Goal: Check status: Check status

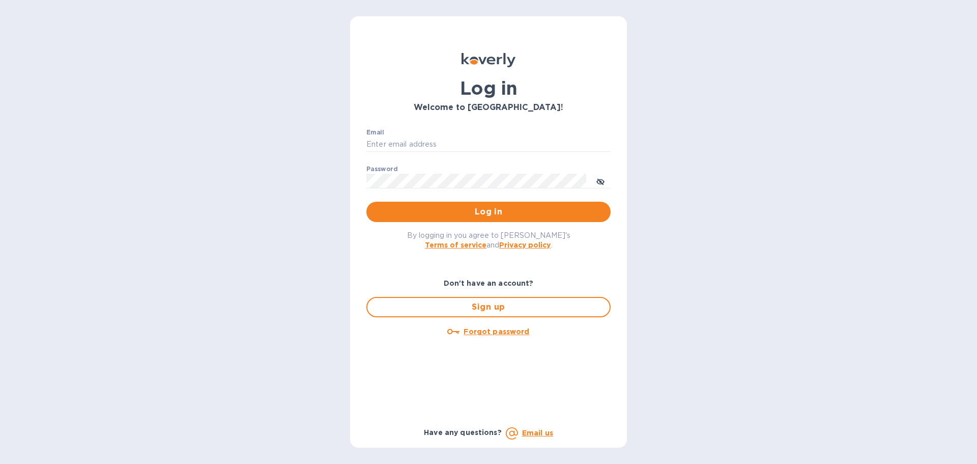
type input "[PERSON_NAME][EMAIL_ADDRESS][PERSON_NAME][DOMAIN_NAME]"
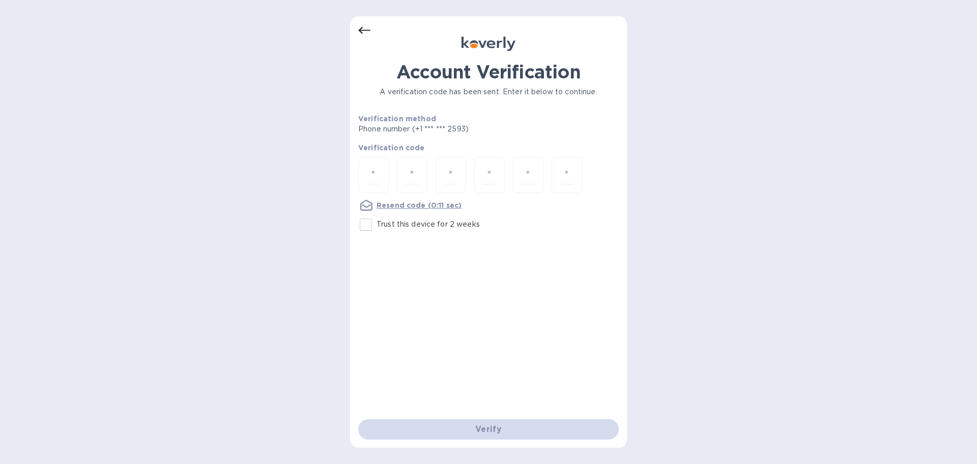
click at [363, 224] on input "Trust this device for 2 weeks" at bounding box center [365, 224] width 21 height 21
checkbox input "true"
click at [381, 164] on div at bounding box center [373, 175] width 31 height 36
type input "8"
type input "7"
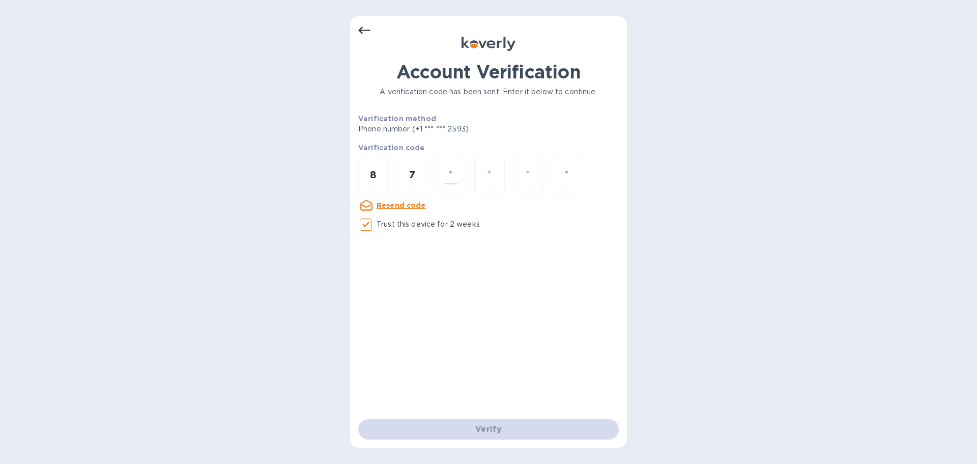
type input "1"
type input "8"
type input "6"
type input "9"
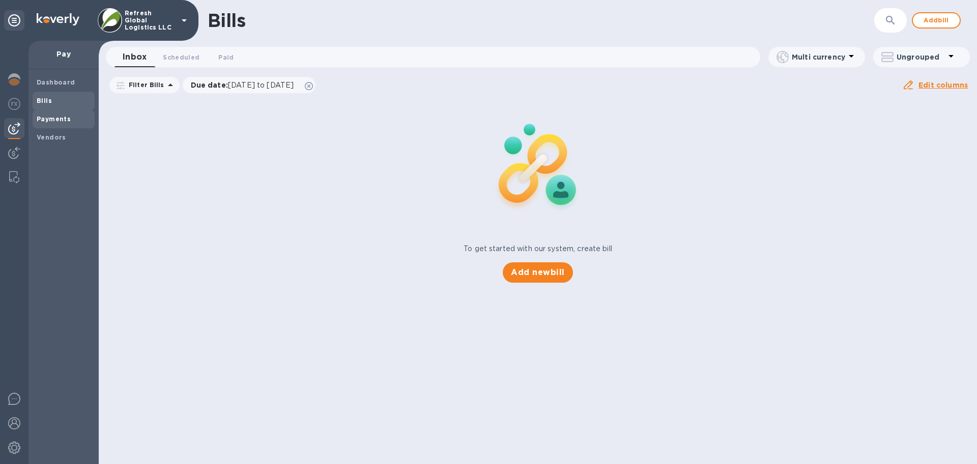
click at [58, 115] on b "Payments" at bounding box center [54, 119] width 34 height 8
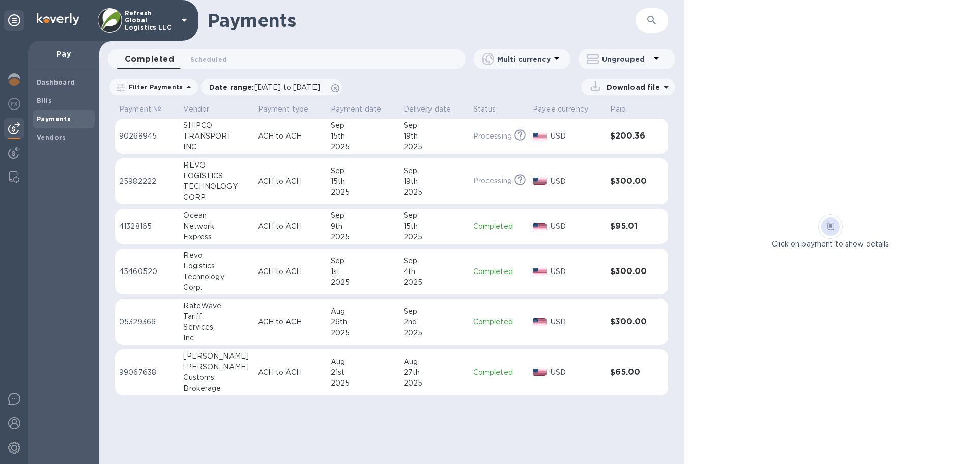
click at [404, 227] on div "15th" at bounding box center [435, 226] width 62 height 11
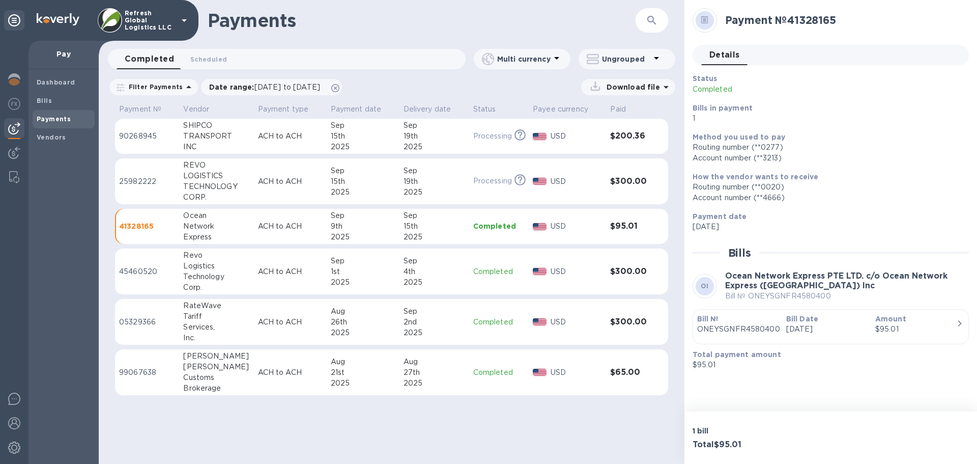
click at [948, 321] on p "Amount" at bounding box center [915, 318] width 81 height 10
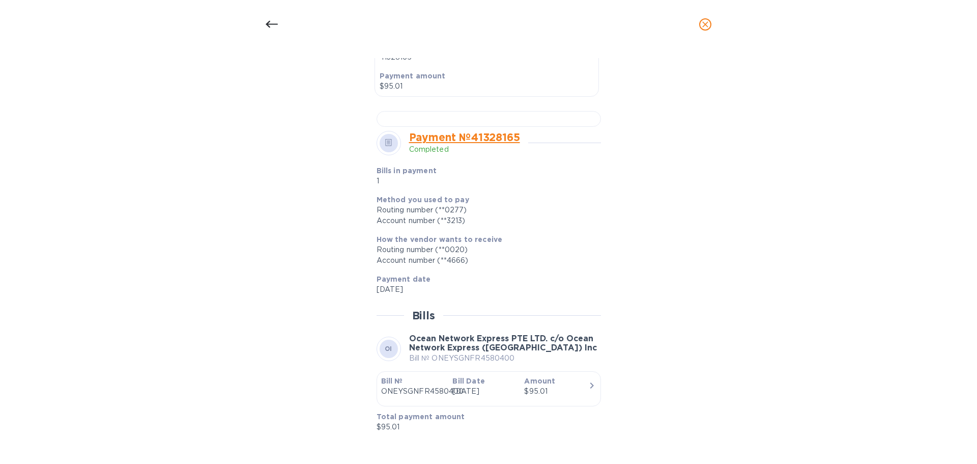
scroll to position [579, 0]
click at [560, 388] on div "$95.01" at bounding box center [556, 391] width 64 height 11
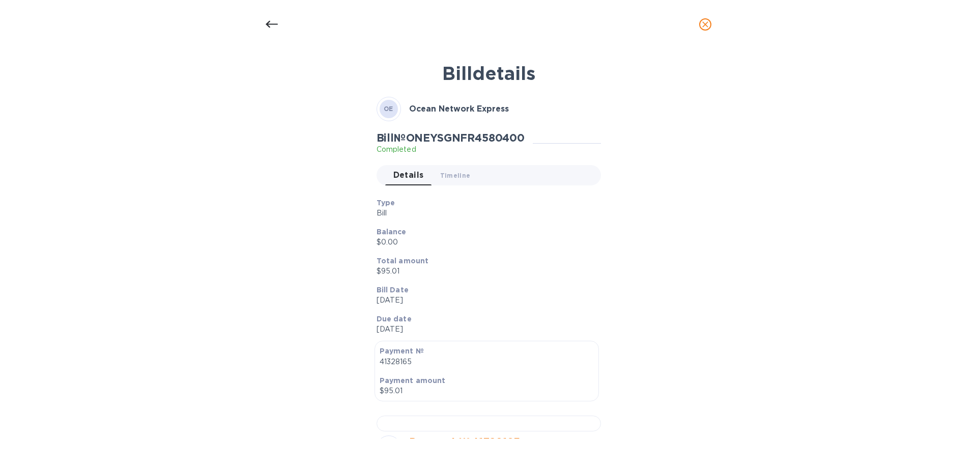
scroll to position [0, 0]
click at [445, 176] on span "Timeline 0" at bounding box center [455, 177] width 31 height 11
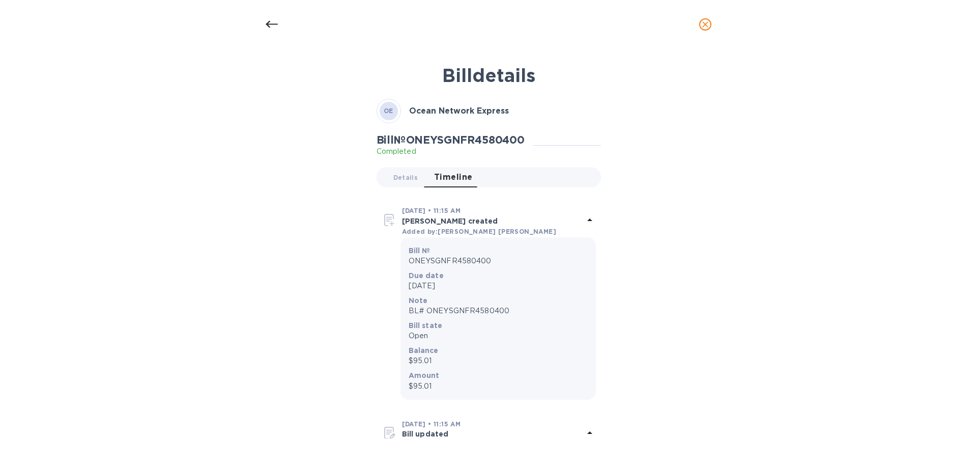
drag, startPoint x: 707, startPoint y: 25, endPoint x: 686, endPoint y: 52, distance: 34.0
click at [707, 25] on icon "close" at bounding box center [705, 24] width 10 height 10
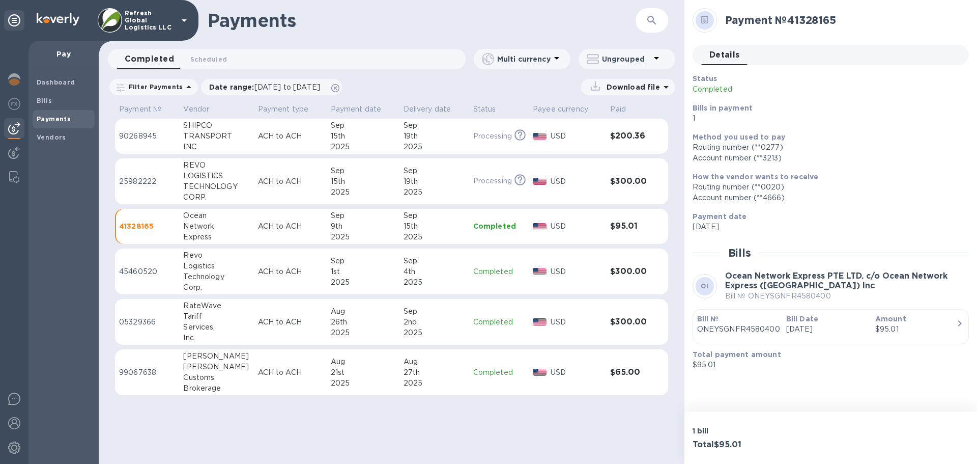
click at [957, 325] on icon "button" at bounding box center [960, 323] width 12 height 12
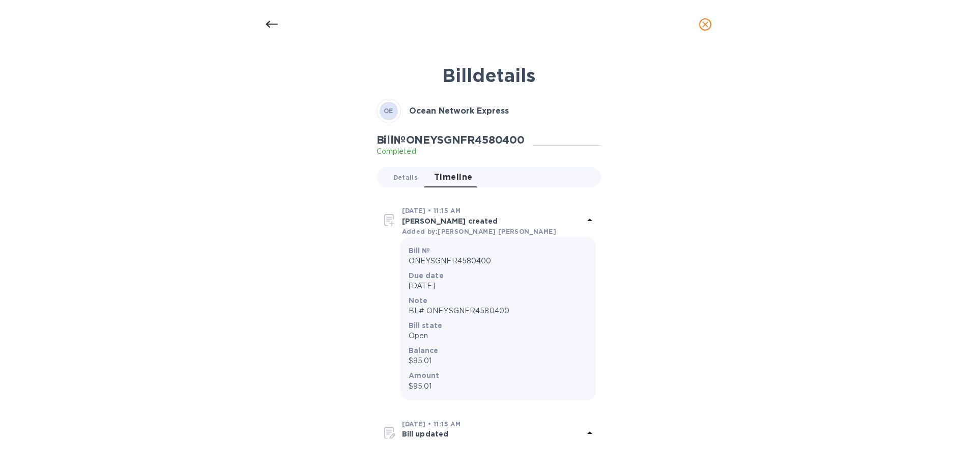
click at [405, 179] on span "Details 0" at bounding box center [405, 177] width 24 height 11
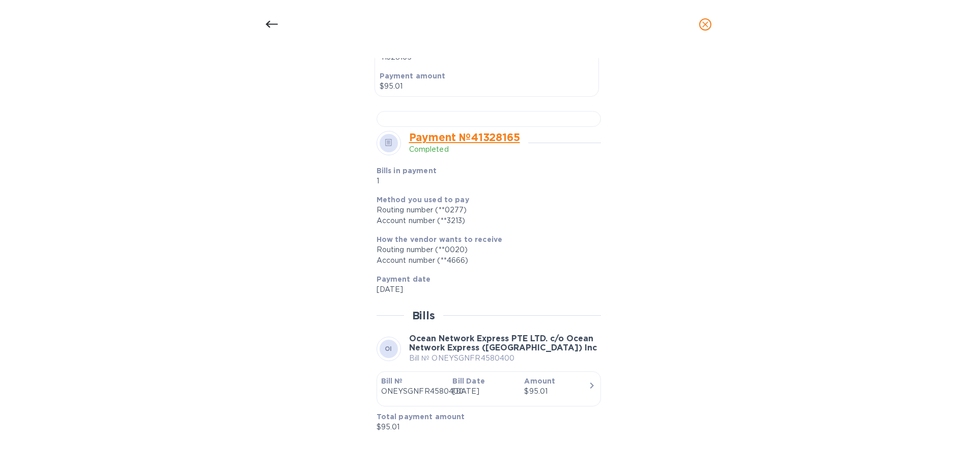
scroll to position [579, 0]
click at [706, 26] on icon "close" at bounding box center [705, 24] width 6 height 6
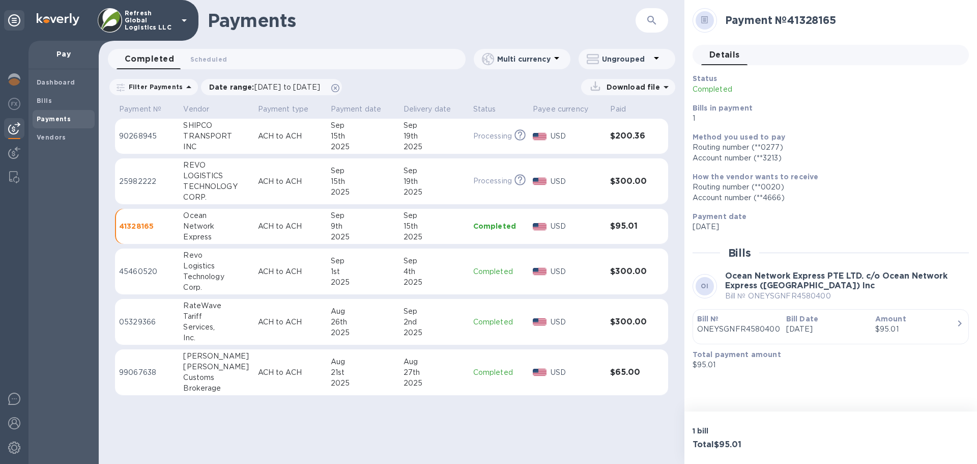
scroll to position [266, 0]
click at [38, 101] on b "Bills" at bounding box center [44, 101] width 15 height 8
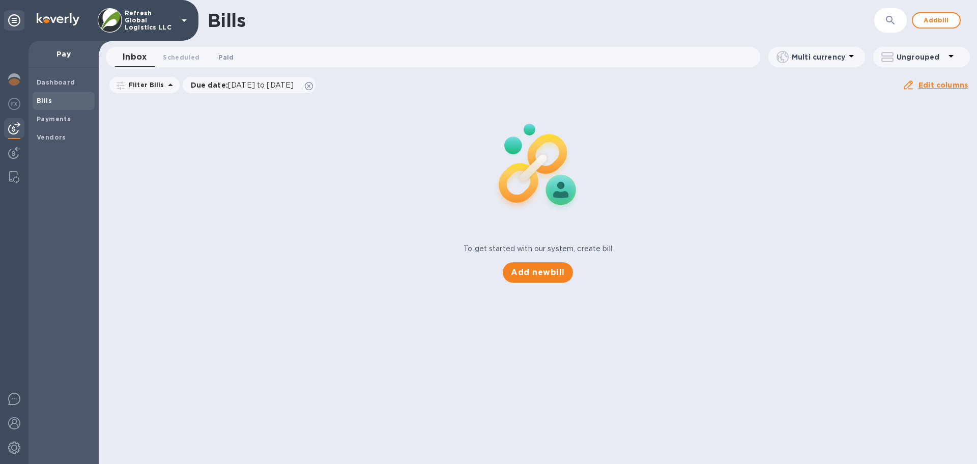
click at [223, 48] on button "Paid 0" at bounding box center [226, 57] width 37 height 20
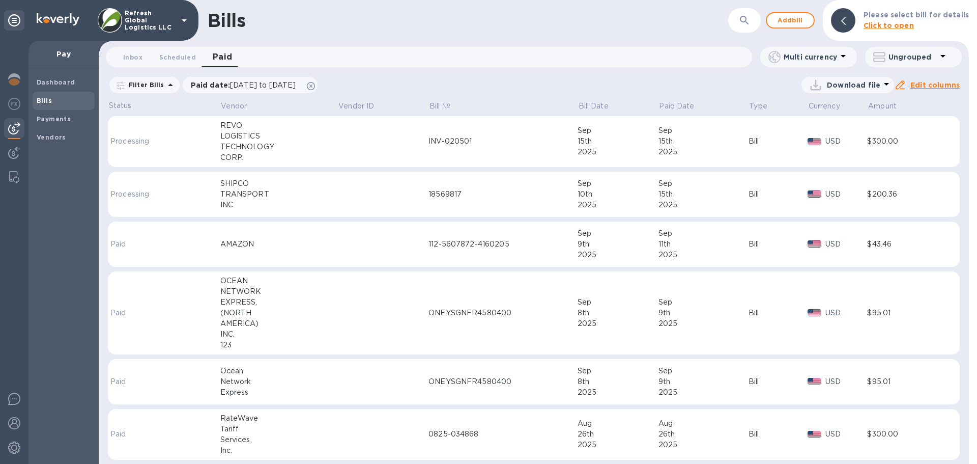
click at [300, 291] on div "NETWORK" at bounding box center [279, 291] width 118 height 11
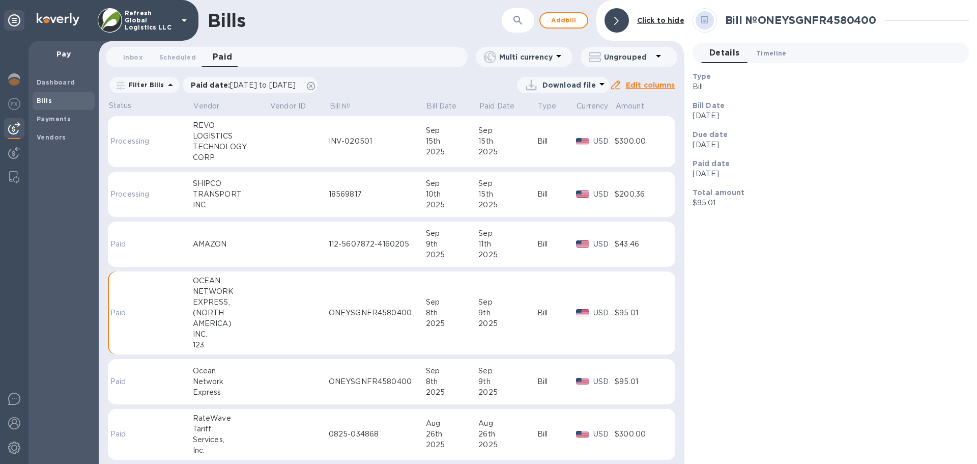
click at [774, 50] on span "Timeline 0" at bounding box center [771, 53] width 31 height 11
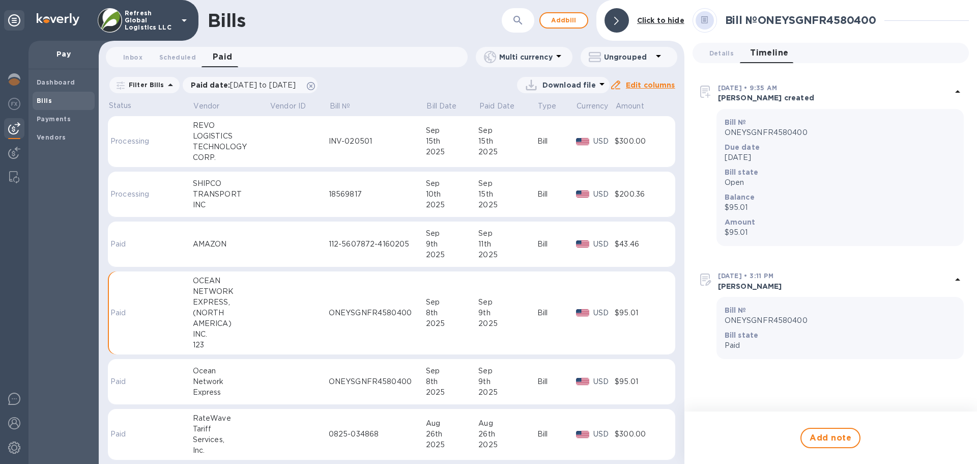
click at [491, 319] on div "2025" at bounding box center [507, 323] width 59 height 11
click at [727, 49] on span "Details 0" at bounding box center [721, 53] width 24 height 11
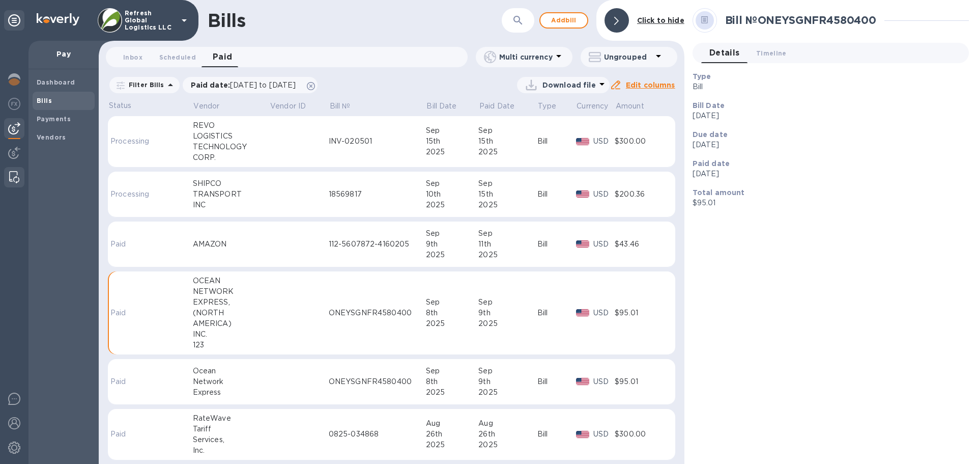
click at [17, 169] on div at bounding box center [14, 177] width 18 height 20
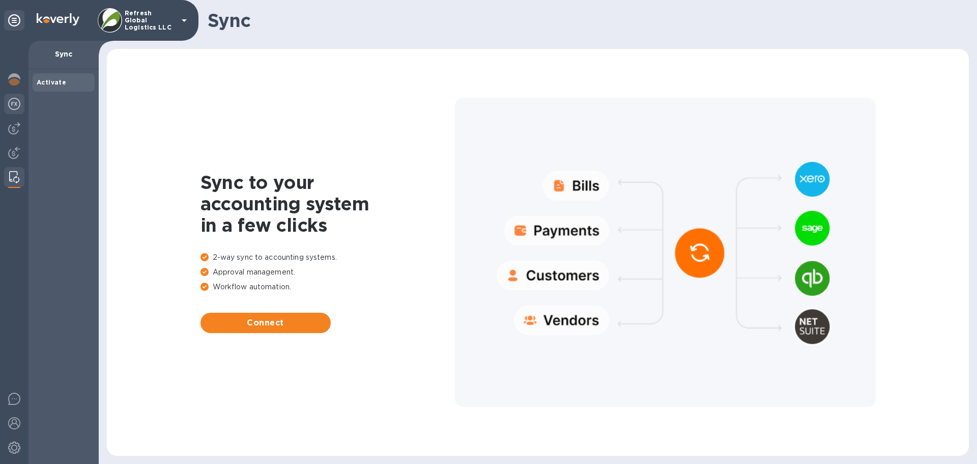
click at [14, 106] on img at bounding box center [14, 104] width 12 height 12
